Goal: Transaction & Acquisition: Purchase product/service

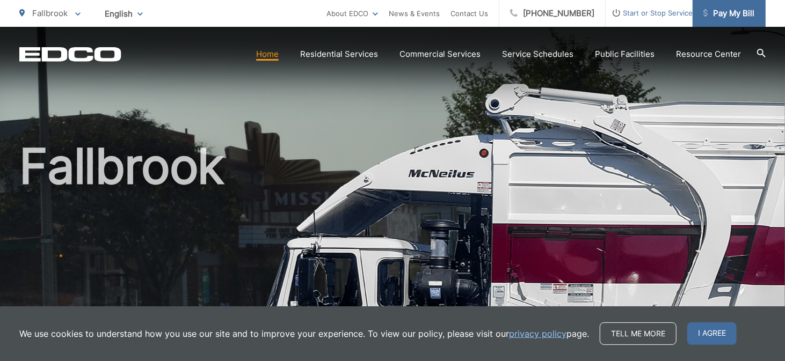
click at [717, 20] on link "Pay My Bill" at bounding box center [729, 13] width 73 height 27
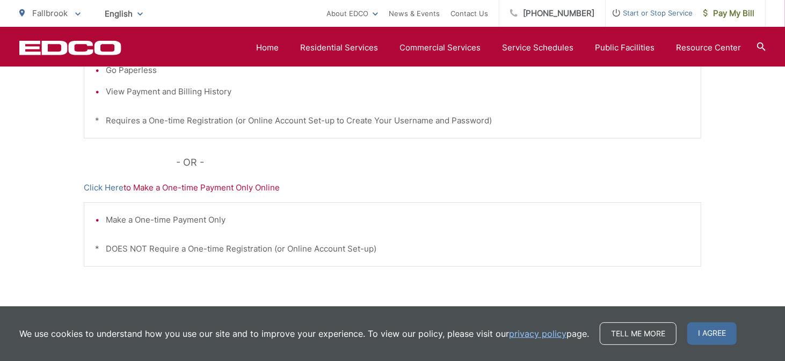
scroll to position [376, 0]
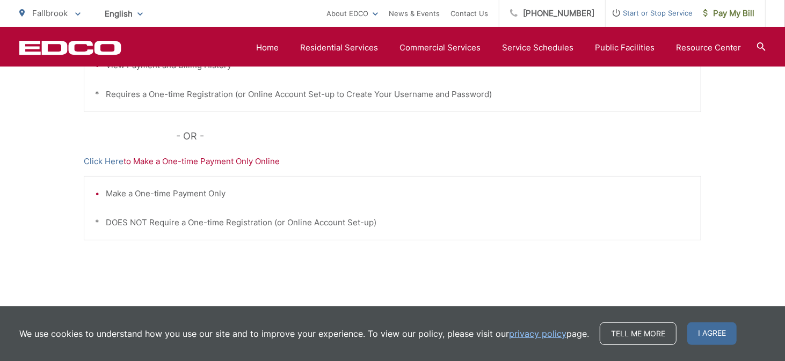
click at [211, 165] on p "Click Here to Make a One-time Payment Only Online" at bounding box center [393, 161] width 618 height 13
click at [227, 161] on p "Click Here to Make a One-time Payment Only Online" at bounding box center [393, 161] width 618 height 13
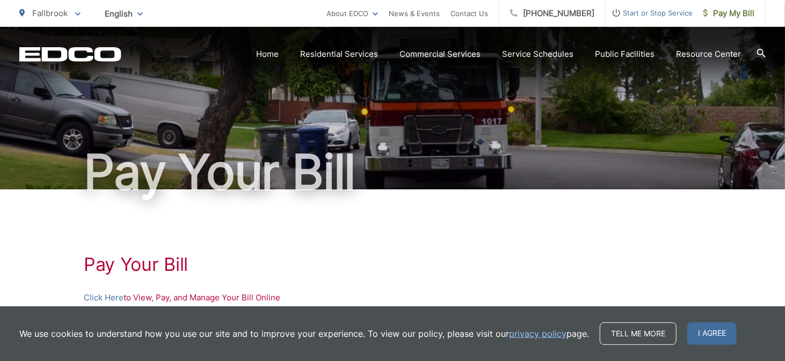
scroll to position [79, 0]
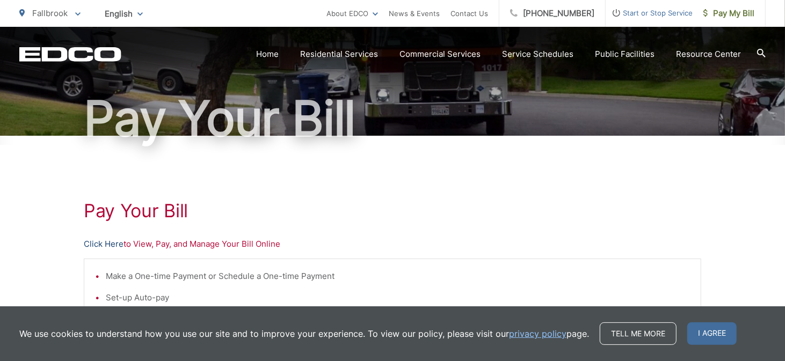
click at [91, 242] on link "Click Here" at bounding box center [104, 244] width 40 height 13
